Goal: Navigation & Orientation: Go to known website

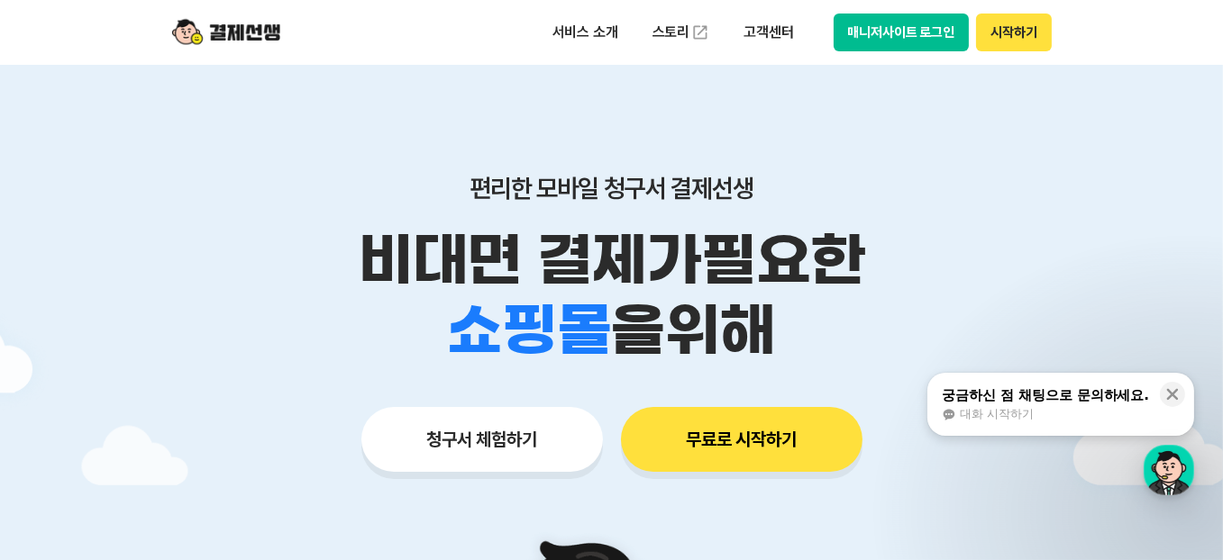
click at [921, 50] on button "매니저사이트 로그인" at bounding box center [901, 33] width 136 height 38
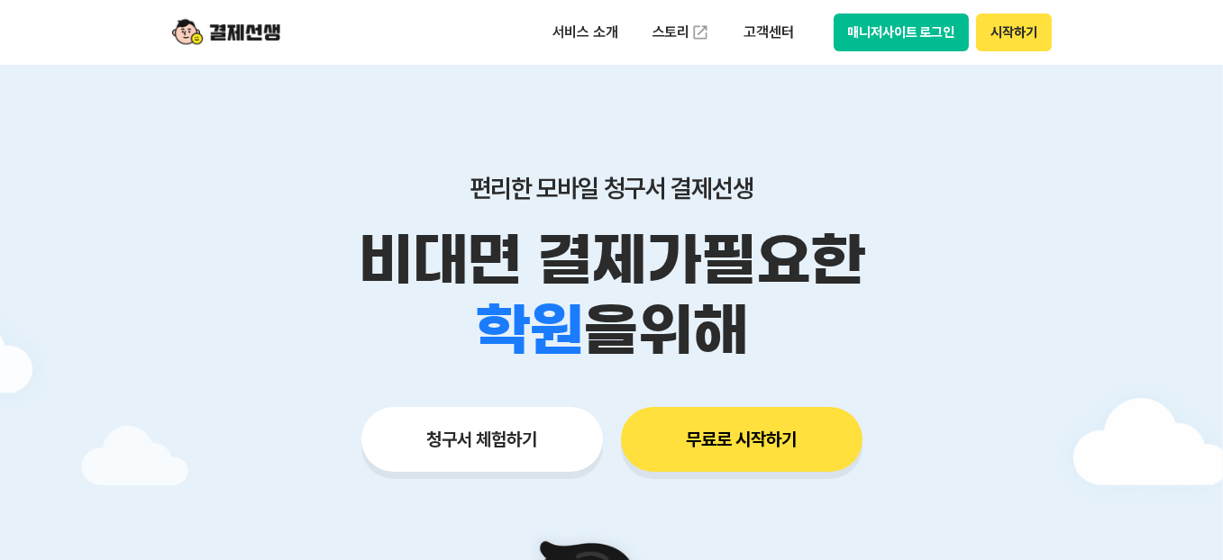
click at [908, 27] on button "매니저사이트 로그인" at bounding box center [901, 33] width 136 height 38
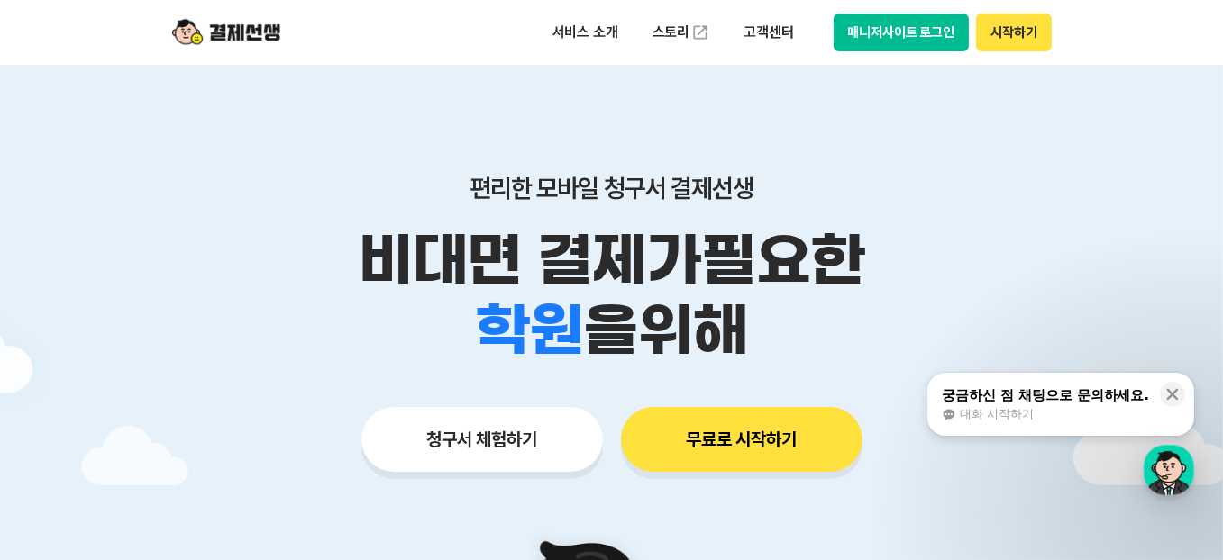
click at [867, 36] on button "매니저사이트 로그인" at bounding box center [901, 33] width 136 height 38
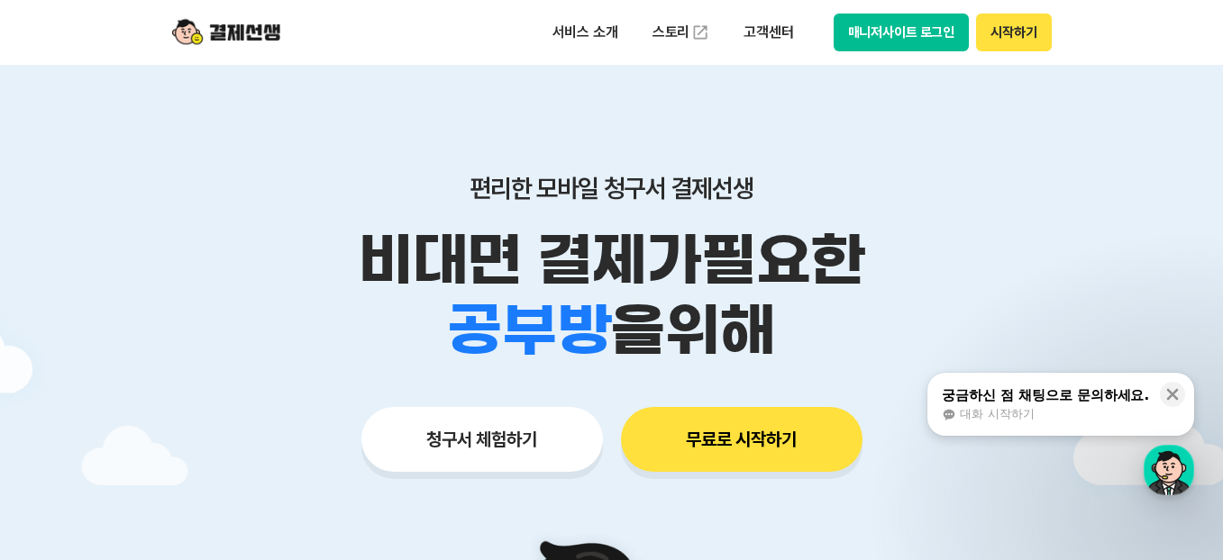
click at [428, 93] on div "편리한 모바일 청구서 결제선생 비대면 결제가 필요한 학원 공부방 호텔 쇼핑몰 병원 배달 보험사 항공사 골프장 을 위해 청구서 체험하기 무료로 …" at bounding box center [611, 287] width 923 height 445
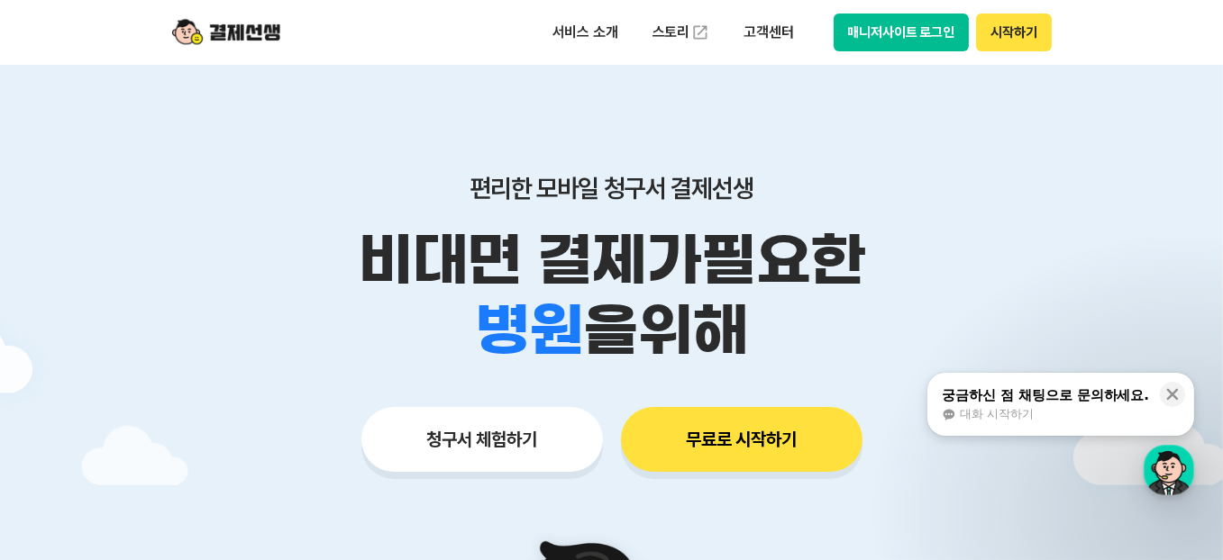
click at [994, 37] on button "시작하기" at bounding box center [1013, 33] width 75 height 38
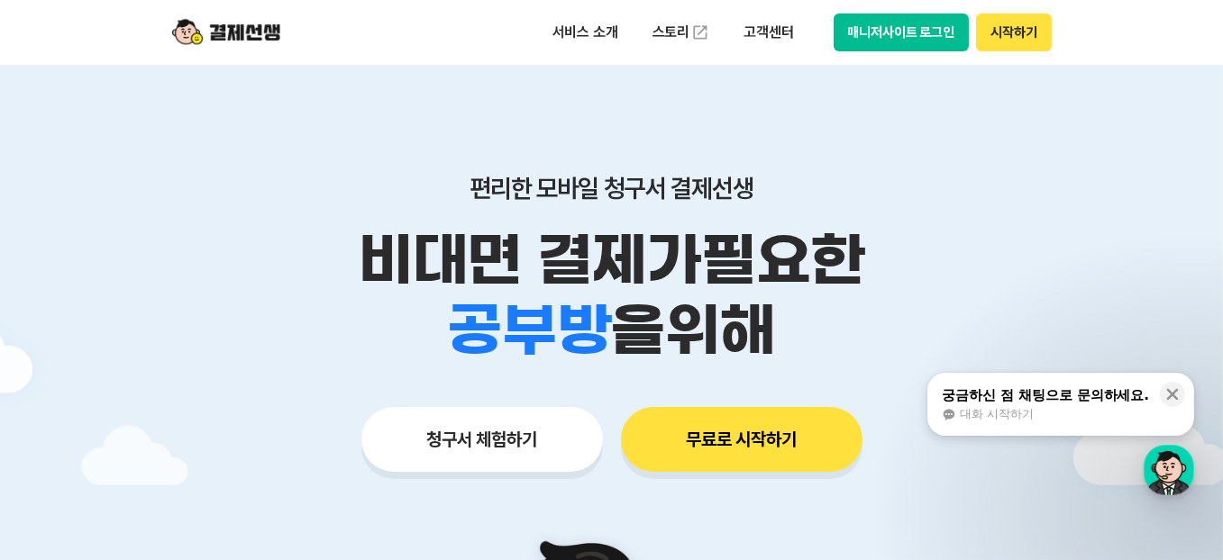
click at [894, 41] on button "매니저사이트 로그인" at bounding box center [901, 33] width 136 height 38
